Goal: Task Accomplishment & Management: Use online tool/utility

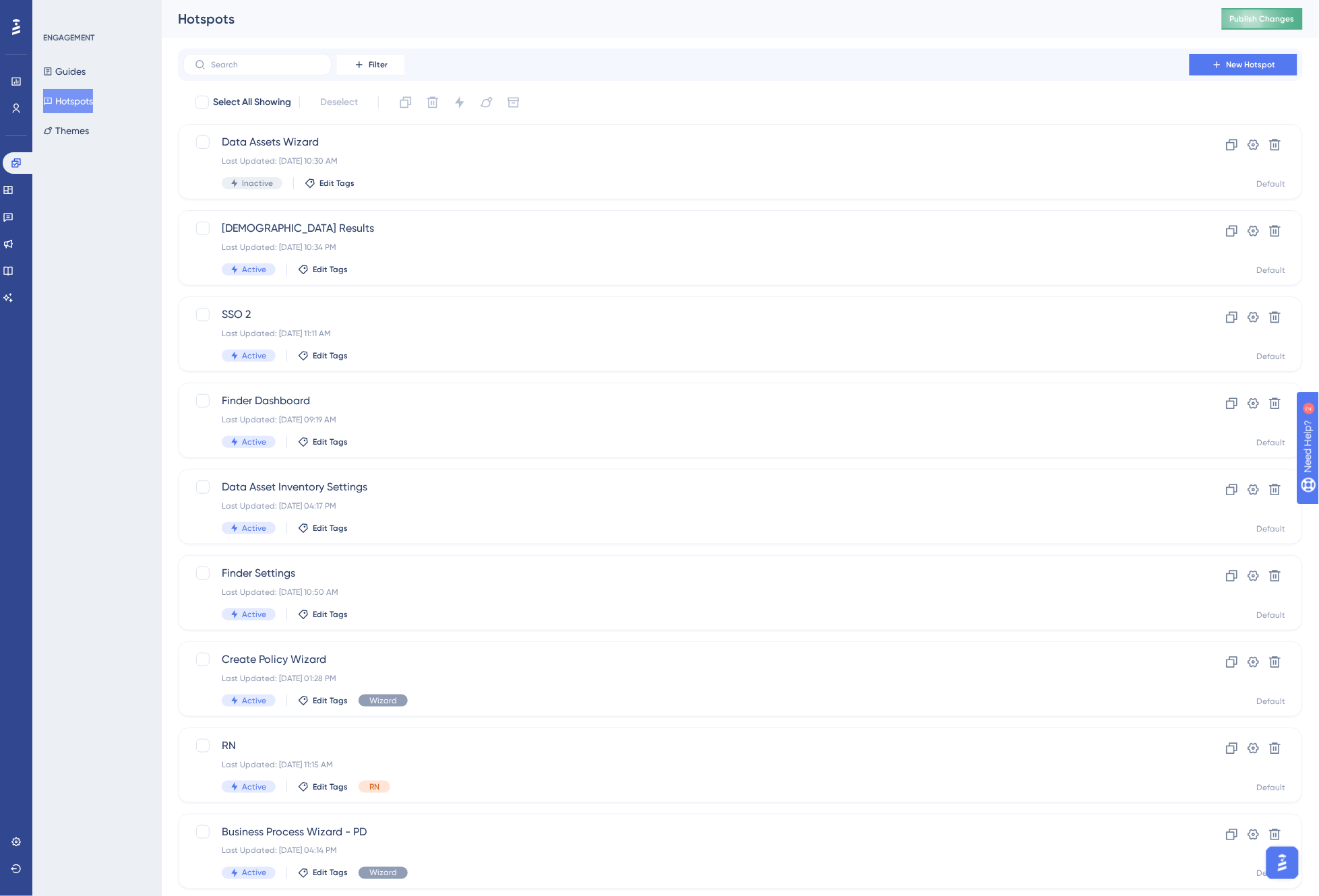
click at [1262, 19] on span "Publish Changes" at bounding box center [1262, 19] width 64 height 11
click at [13, 292] on icon at bounding box center [8, 298] width 11 height 11
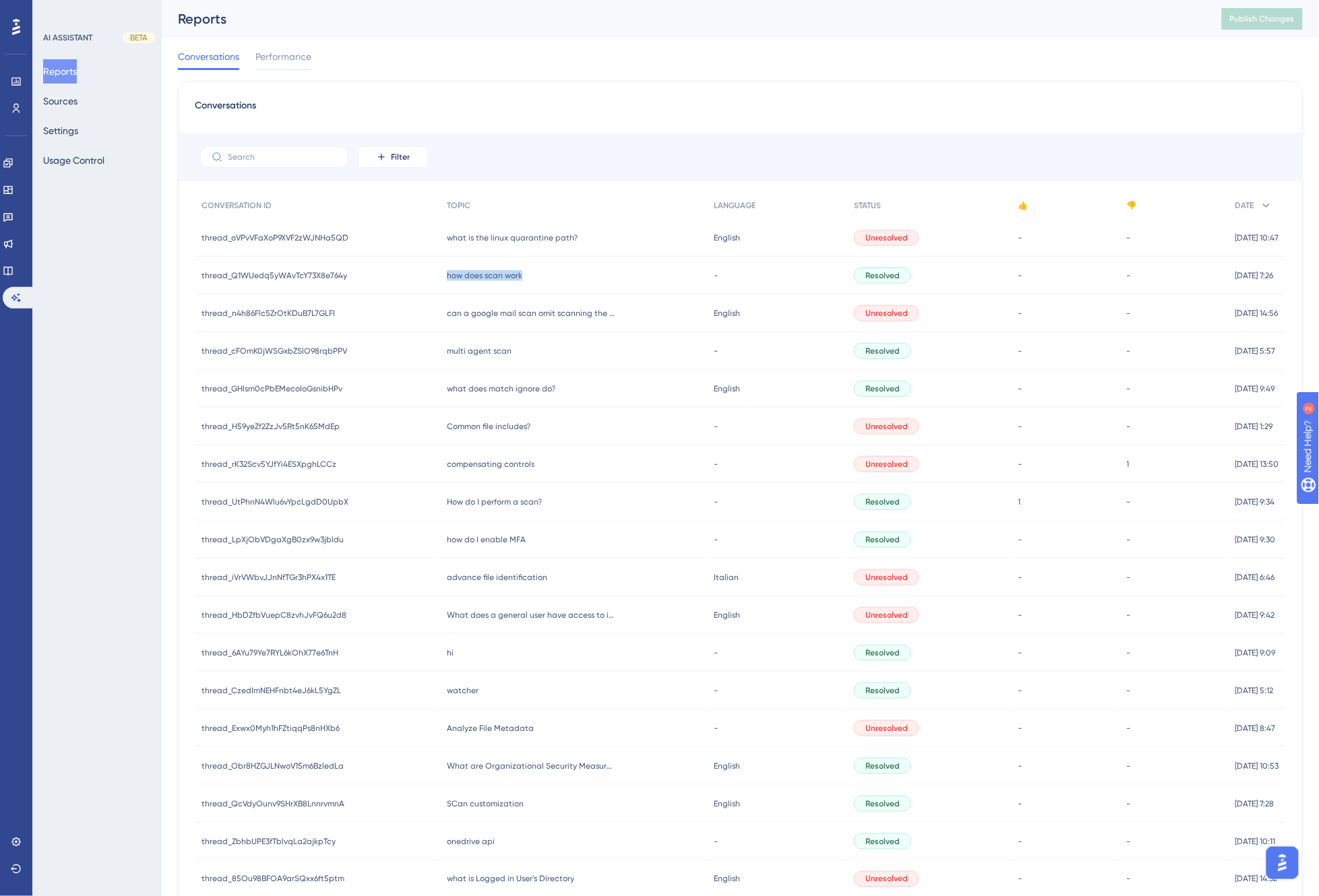
drag, startPoint x: 522, startPoint y: 273, endPoint x: 443, endPoint y: 278, distance: 79.2
click at [443, 278] on div "how does scan work how does scan work" at bounding box center [573, 275] width 267 height 38
copy span "how does scan work"
click at [557, 41] on div "Conversations Performance" at bounding box center [740, 59] width 1125 height 43
click at [700, 56] on div "Conversations Performance" at bounding box center [740, 59] width 1125 height 43
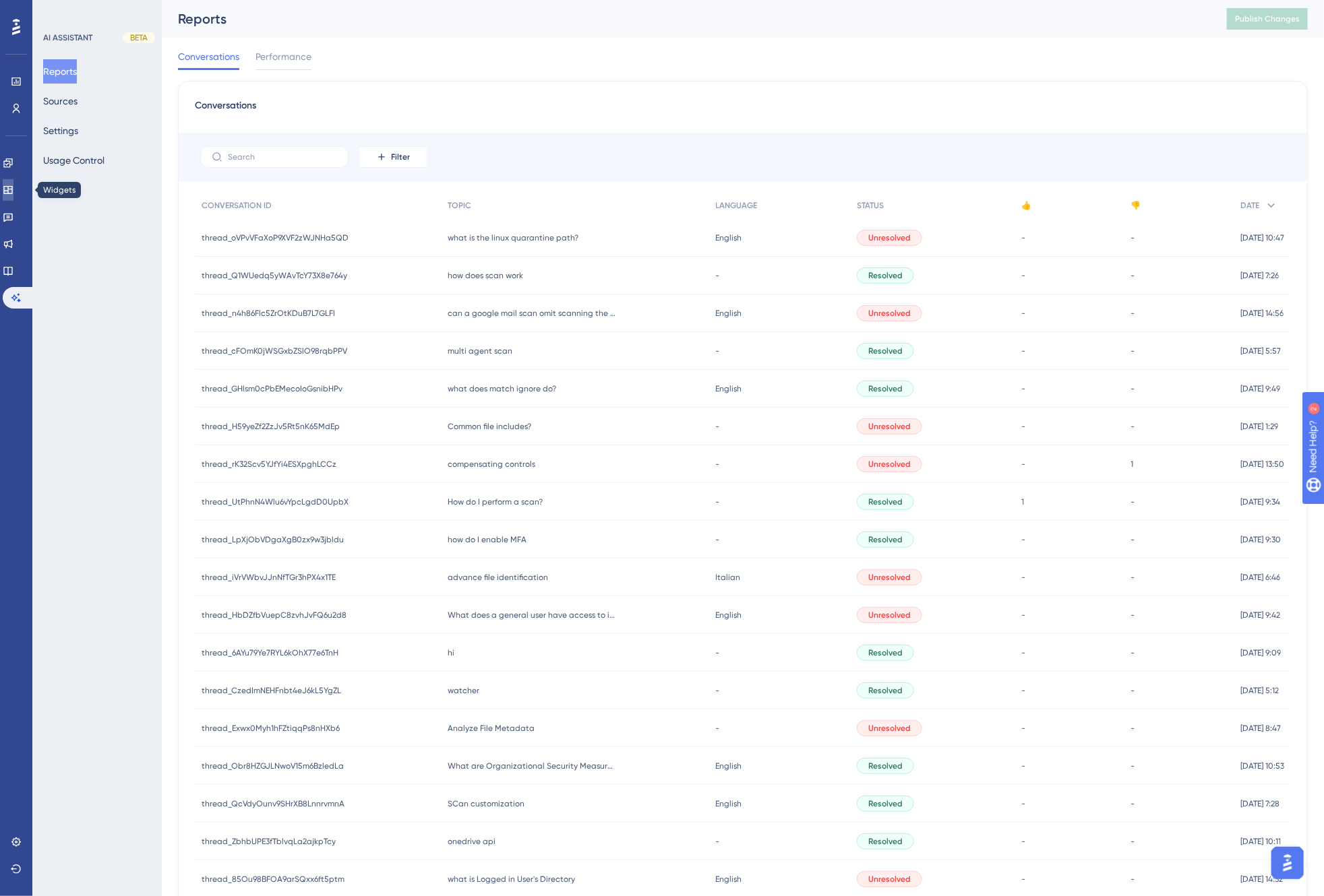
click at [13, 181] on link at bounding box center [8, 189] width 11 height 21
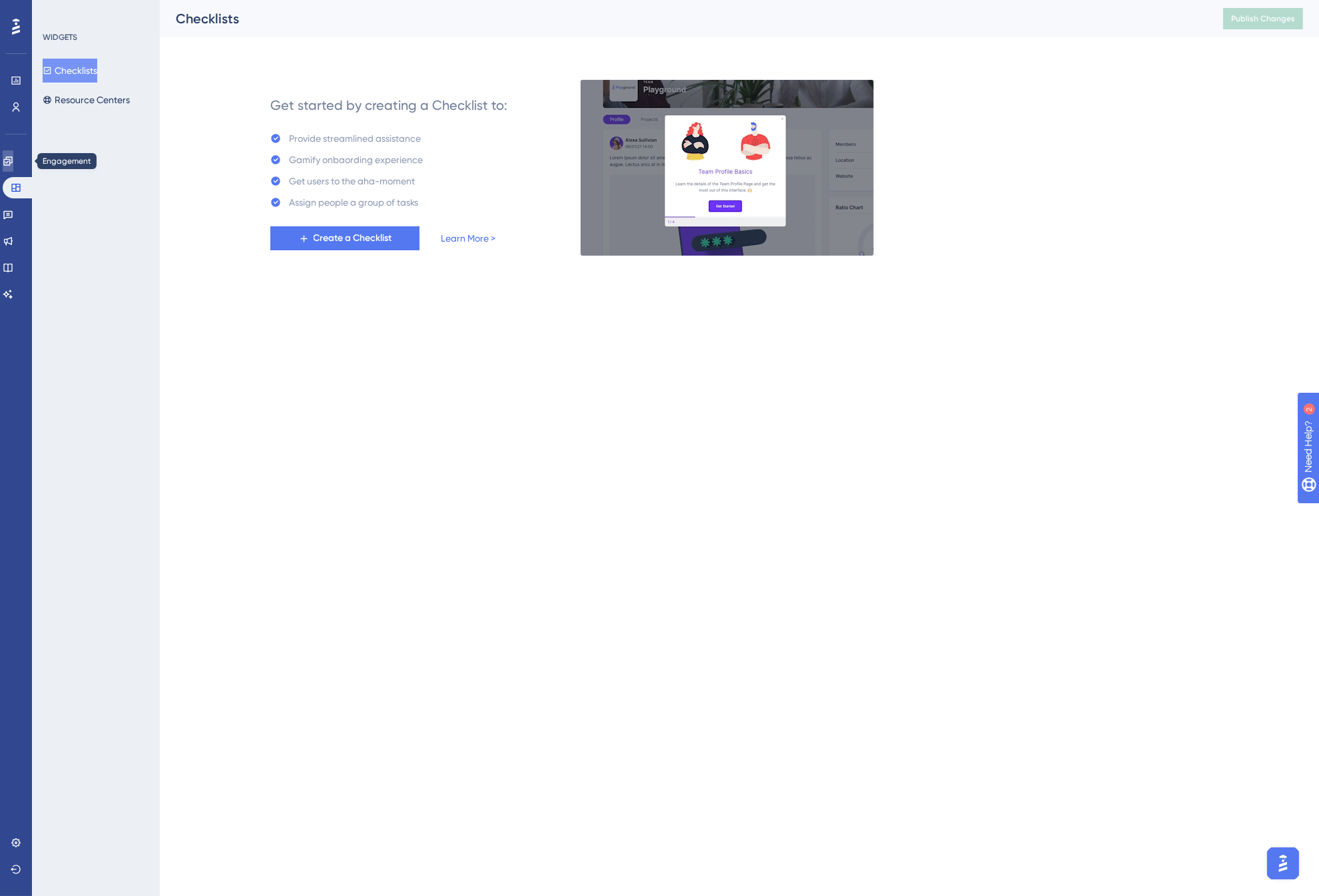
click at [13, 163] on link at bounding box center [8, 161] width 10 height 21
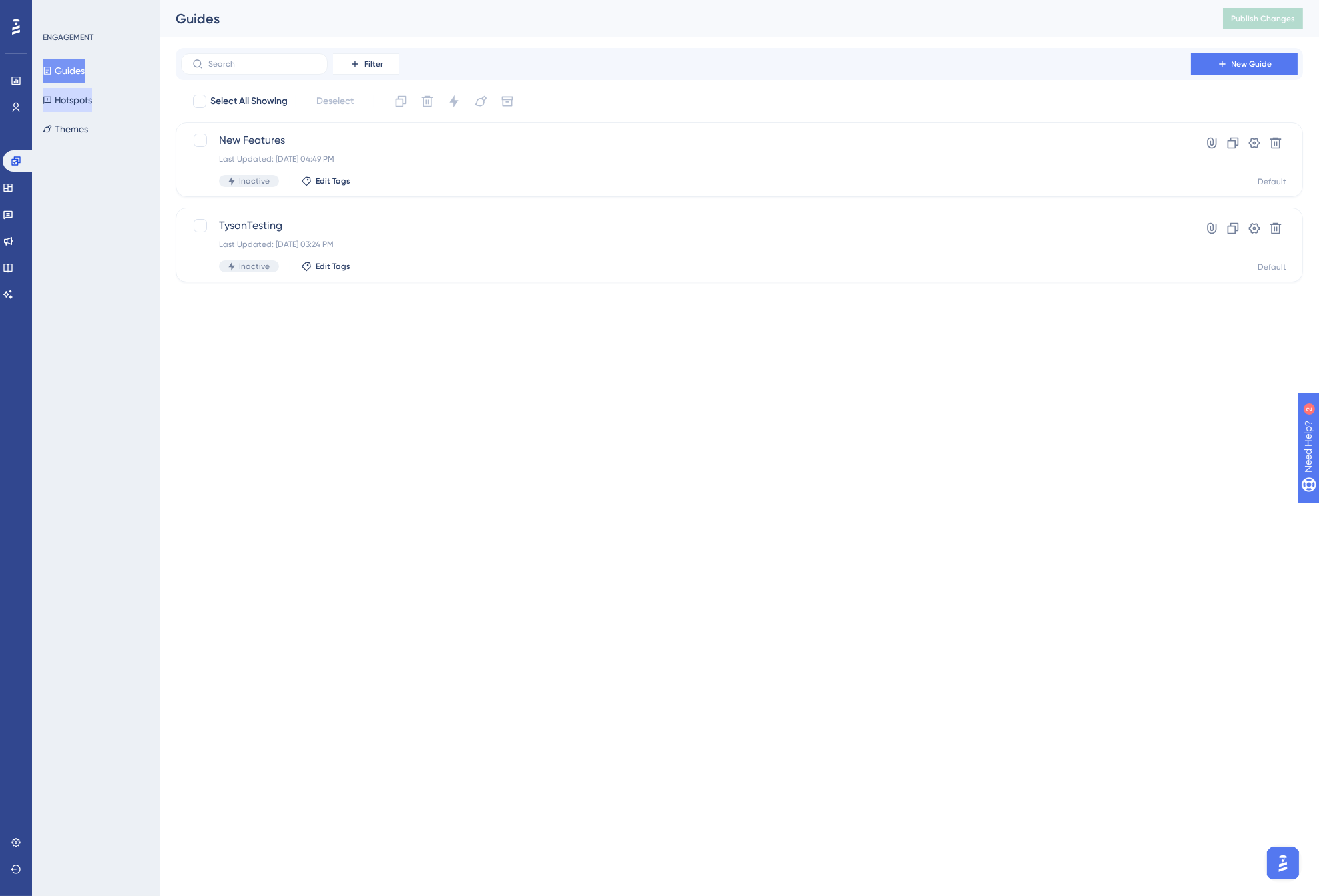
click at [80, 100] on button "Hotspots" at bounding box center [67, 100] width 50 height 24
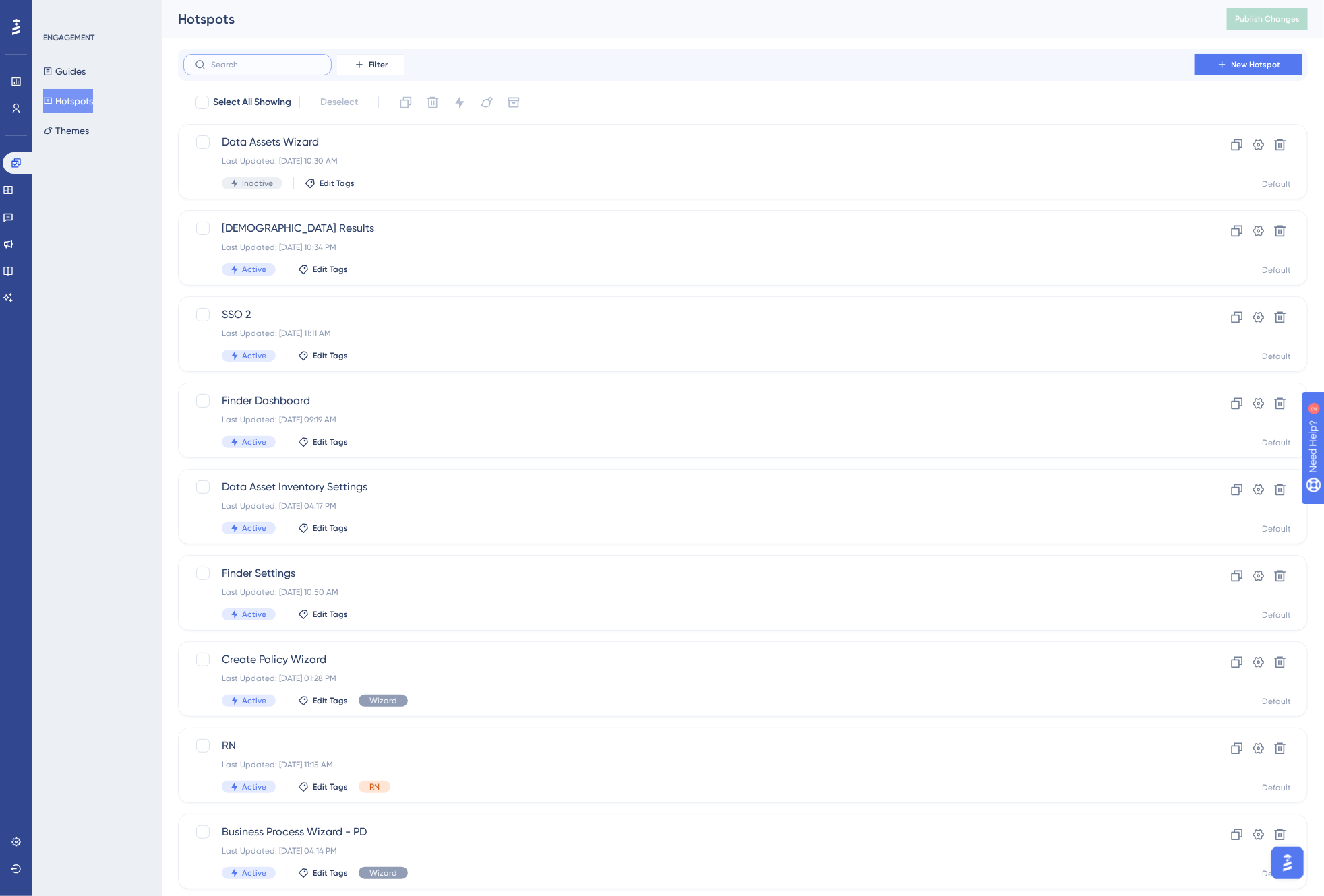
click at [270, 63] on input "text" at bounding box center [265, 64] width 109 height 10
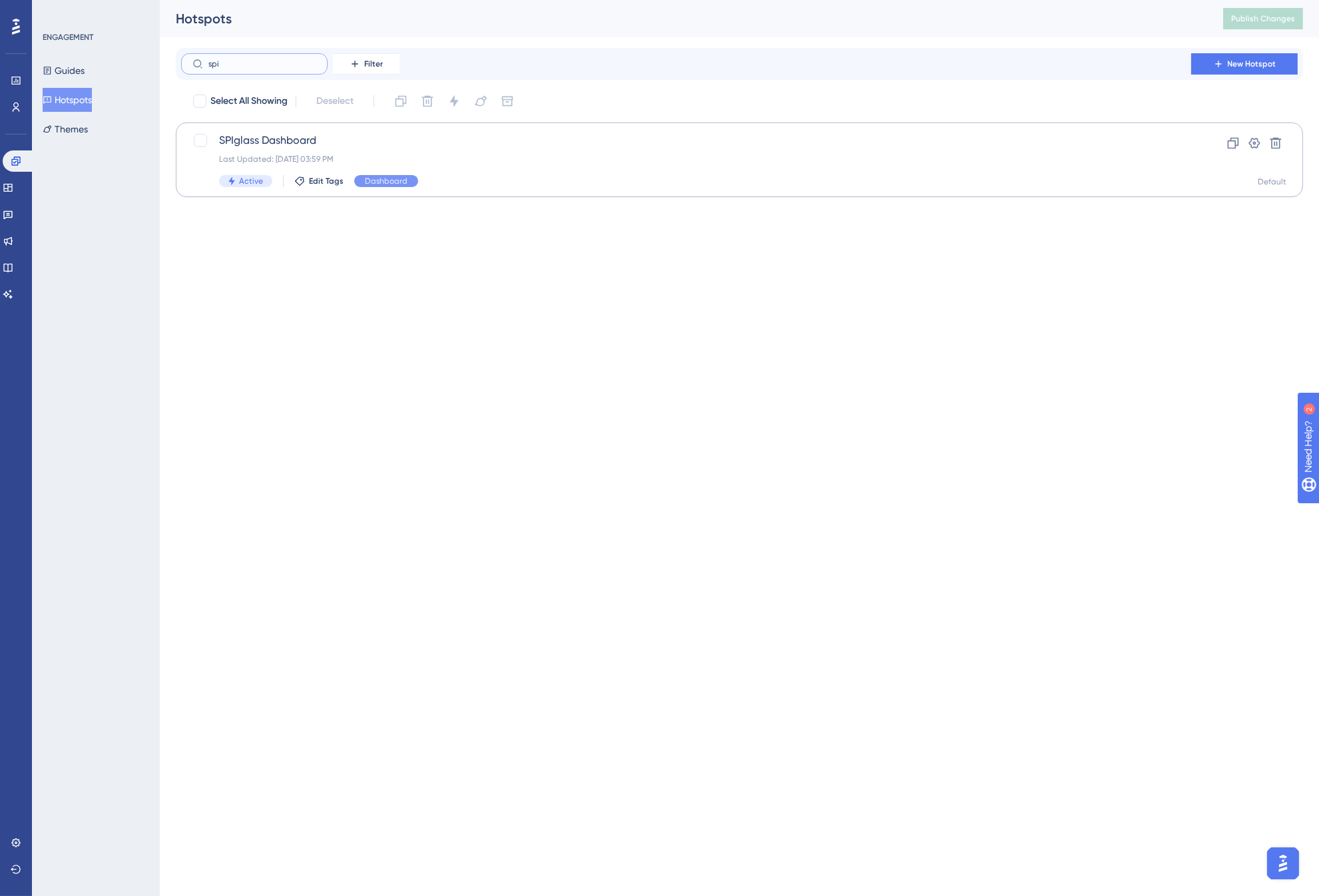
type input "spi"
click at [853, 141] on span "SPIglass Dashboard" at bounding box center [686, 140] width 934 height 16
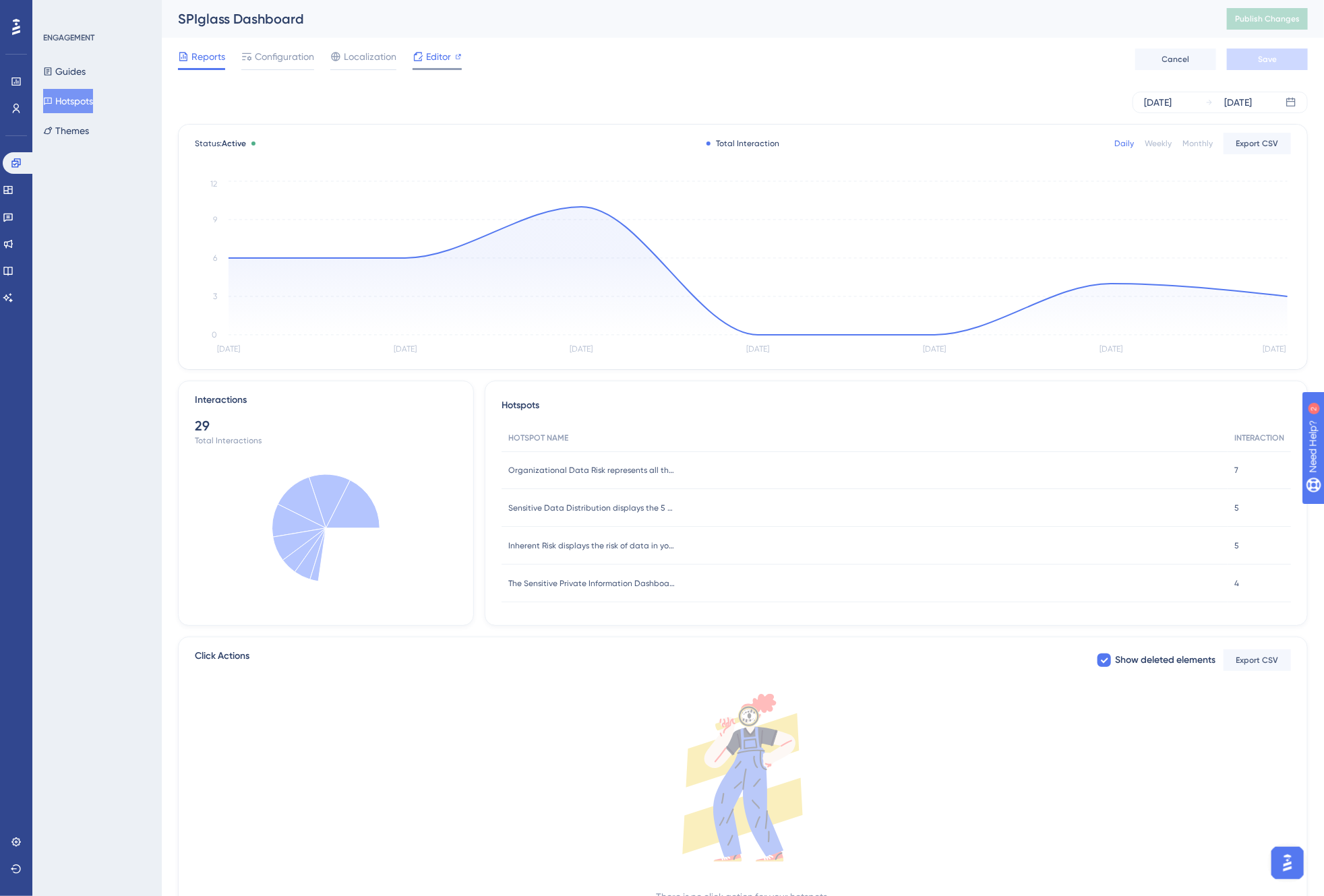
click at [423, 59] on div "Editor" at bounding box center [437, 56] width 49 height 16
